Goal: Task Accomplishment & Management: Manage account settings

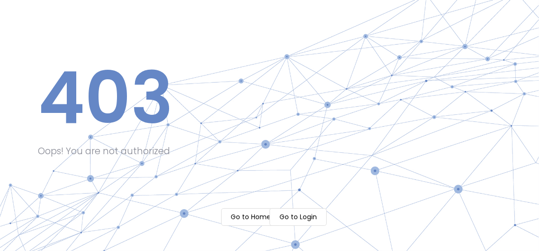
click at [318, 217] on m-button "Go to Login" at bounding box center [298, 217] width 57 height 18
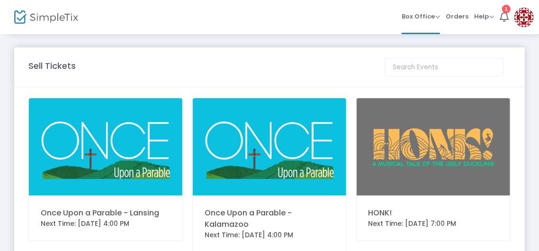
click at [472, 147] on img at bounding box center [434, 146] width 154 height 97
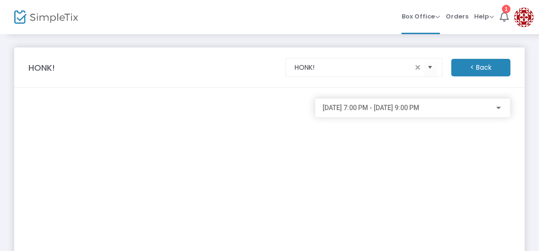
click at [418, 106] on span "[DATE] 7:00 PM - [DATE] 9:00 PM" at bounding box center [371, 108] width 97 height 8
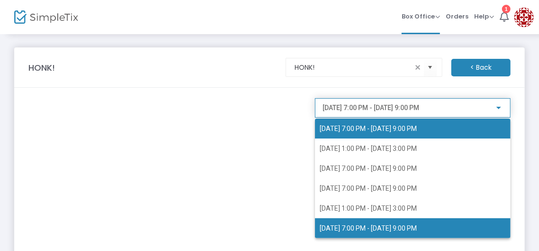
click at [407, 129] on span "1/9/2026 @ 7:00 PM - 1/9/2026 @ 9:00 PM" at bounding box center [368, 129] width 97 height 8
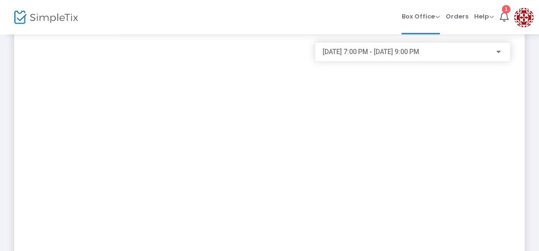
scroll to position [53, 0]
click at [506, 13] on div "1" at bounding box center [507, 9] width 9 height 9
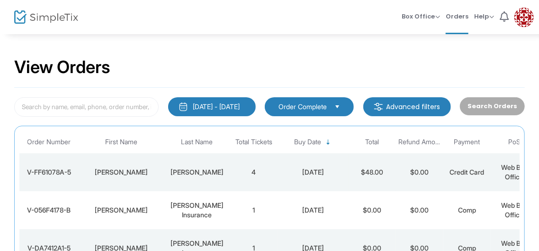
click at [199, 174] on div "[PERSON_NAME]" at bounding box center [197, 171] width 62 height 9
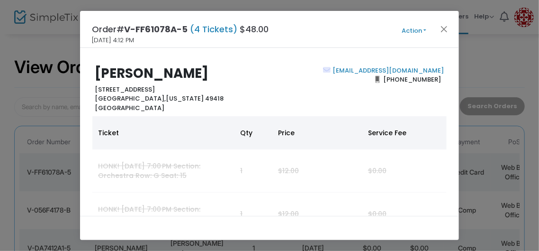
click at [412, 33] on button "Action" at bounding box center [414, 31] width 57 height 10
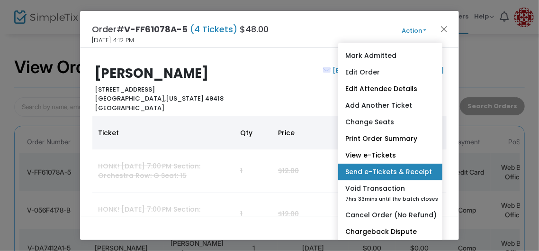
click at [422, 175] on link "Send e-Tickets & Receipt" at bounding box center [390, 172] width 104 height 17
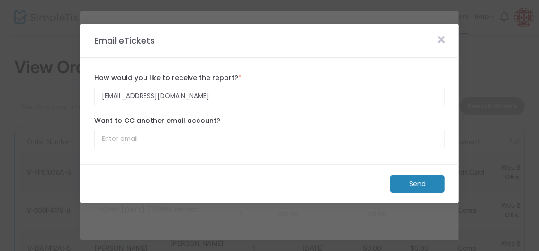
click at [442, 39] on icon at bounding box center [441, 40] width 7 height 10
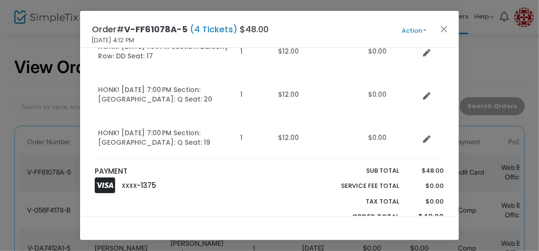
scroll to position [100, 0]
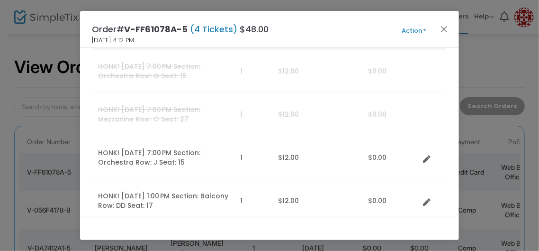
click at [419, 31] on button "Action" at bounding box center [414, 31] width 57 height 10
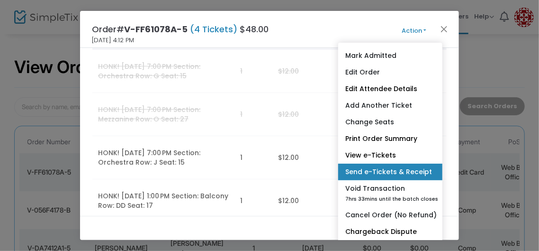
click at [411, 175] on link "Send e-Tickets & Receipt" at bounding box center [390, 172] width 104 height 17
type input "[EMAIL_ADDRESS][DOMAIN_NAME]"
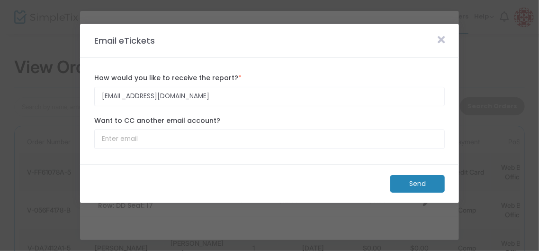
click at [442, 41] on icon at bounding box center [441, 40] width 7 height 10
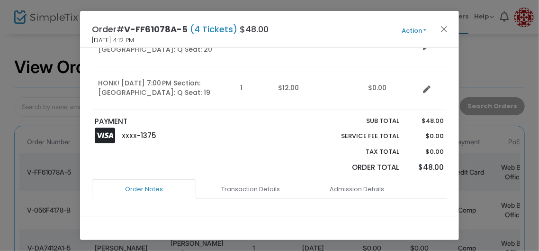
scroll to position [149, 0]
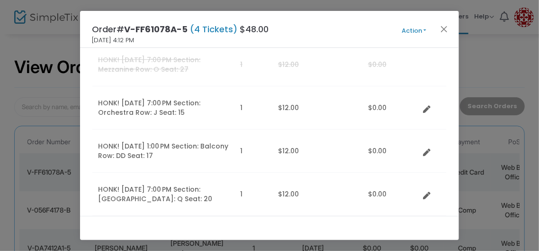
click at [415, 31] on button "Action" at bounding box center [414, 31] width 57 height 10
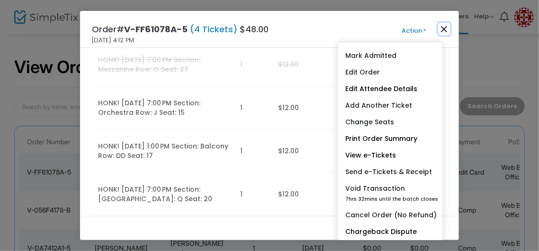
click at [443, 29] on button "Close" at bounding box center [445, 29] width 12 height 12
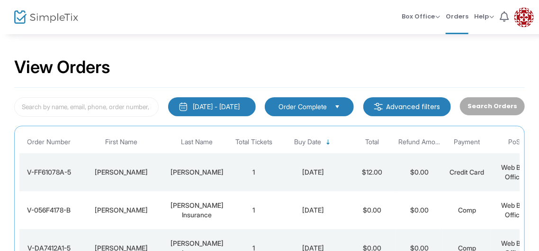
click at [59, 172] on div "V-FF61078A-5" at bounding box center [49, 171] width 55 height 9
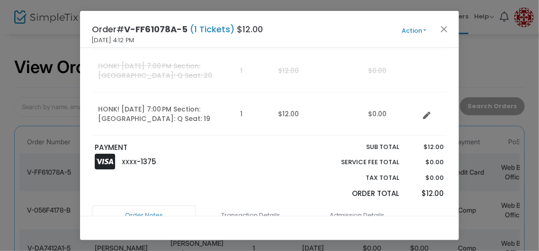
scroll to position [299, 0]
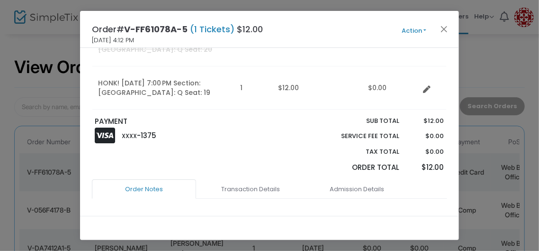
click at [415, 27] on button "Action" at bounding box center [414, 31] width 57 height 10
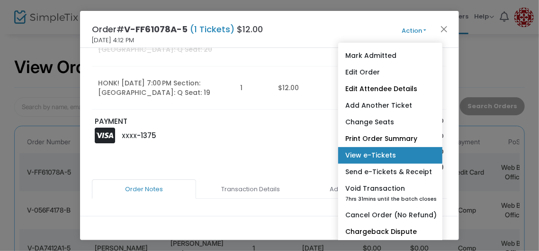
click at [384, 157] on link "View e-Tickets" at bounding box center [390, 155] width 104 height 17
